Goal: Use online tool/utility: Utilize a website feature to perform a specific function

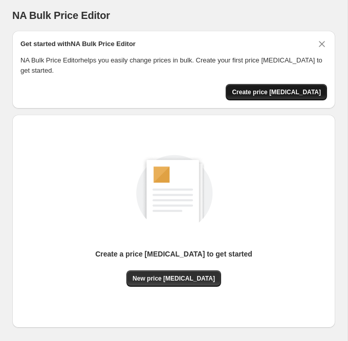
click at [312, 90] on span "Create price [MEDICAL_DATA]" at bounding box center [276, 92] width 89 height 8
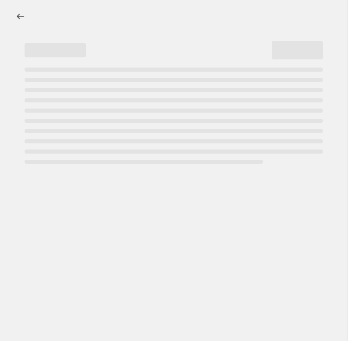
select select "percentage"
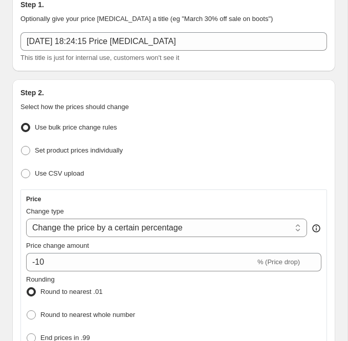
scroll to position [90, 0]
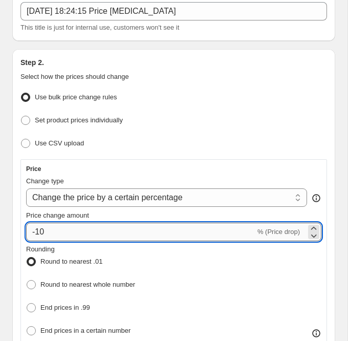
drag, startPoint x: 43, startPoint y: 232, endPoint x: 37, endPoint y: 230, distance: 6.5
click at [37, 230] on input "-10" at bounding box center [140, 232] width 229 height 18
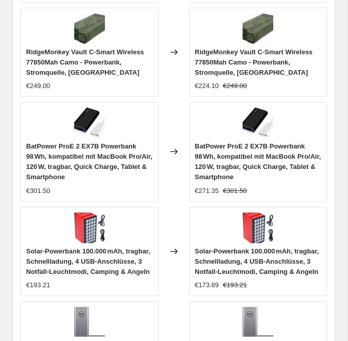
scroll to position [1217, 0]
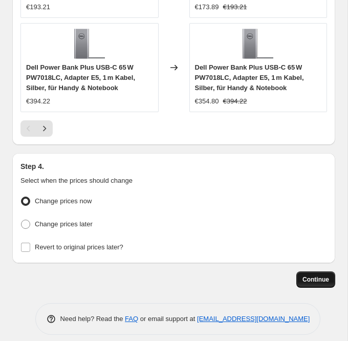
type input "-30"
click at [331, 271] on button "Continue" at bounding box center [316, 279] width 39 height 16
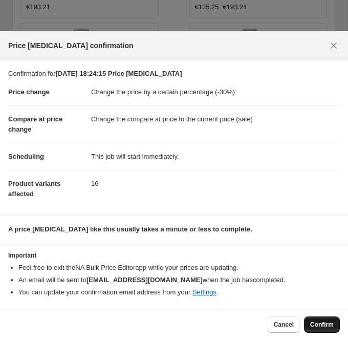
click at [320, 325] on span "Confirm" at bounding box center [322, 325] width 24 height 8
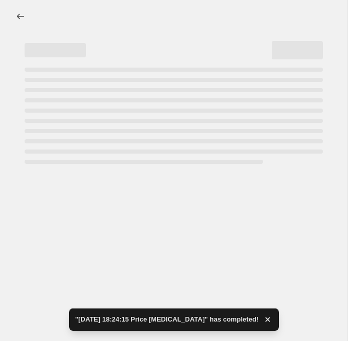
select select "percentage"
